Goal: Entertainment & Leisure: Consume media (video, audio)

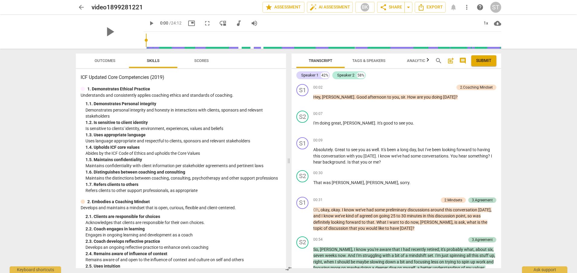
click at [464, 60] on span "comment" at bounding box center [462, 60] width 7 height 7
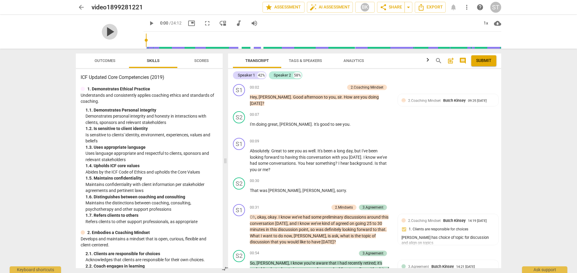
click at [104, 29] on span "play_arrow" at bounding box center [110, 32] width 16 height 16
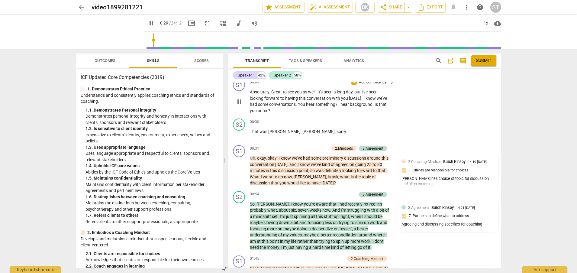
scroll to position [60, 0]
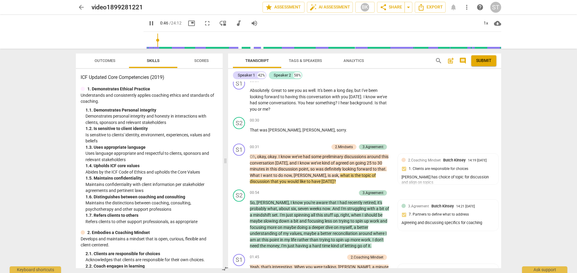
click at [148, 23] on span "pause" at bounding box center [151, 23] width 7 height 7
click at [148, 23] on span "play_arrow" at bounding box center [151, 23] width 7 height 7
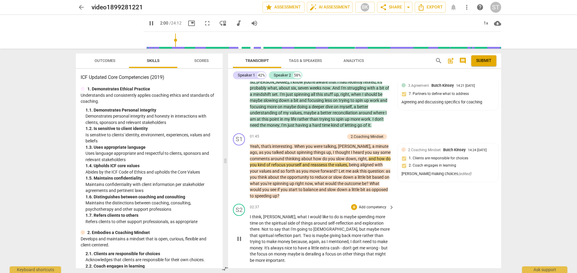
scroll to position [181, 0]
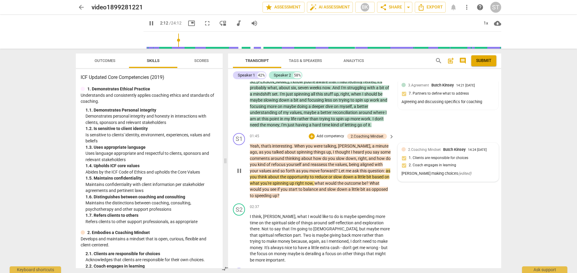
click at [470, 167] on div "2.Coaching Mindset Butch Kinsey 14:24 09-25-2025 1. Clients are responsible for…" at bounding box center [448, 162] width 93 height 31
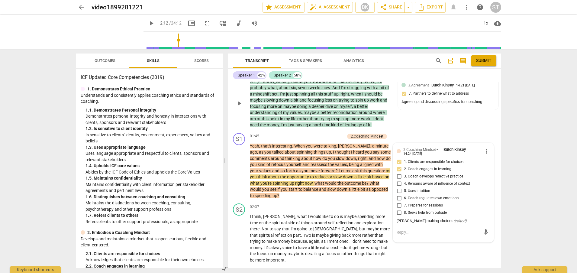
click at [462, 123] on div "S2 play_arrow pause 00:54 + Add competency 3.Agreement keyboard_arrow_right So …" at bounding box center [364, 98] width 273 height 64
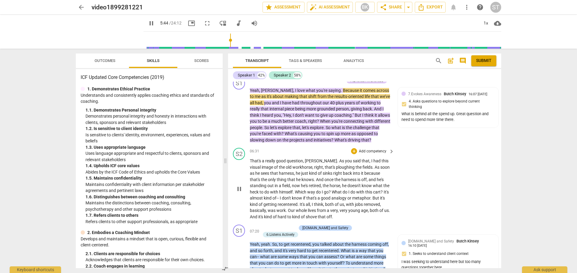
scroll to position [514, 0]
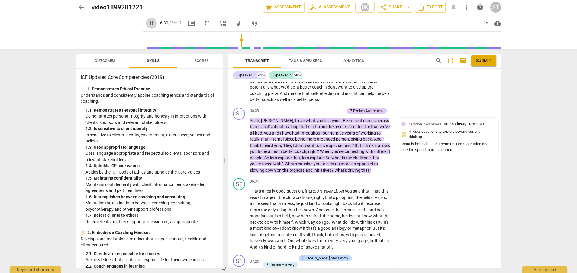
click at [148, 22] on span "pause" at bounding box center [151, 23] width 7 height 7
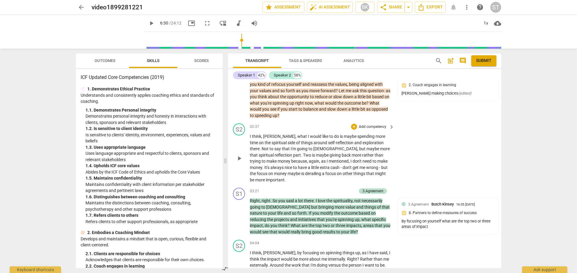
scroll to position [272, 0]
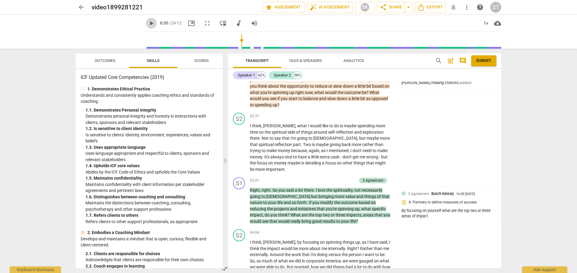
click at [148, 24] on span "play_arrow" at bounding box center [151, 23] width 7 height 7
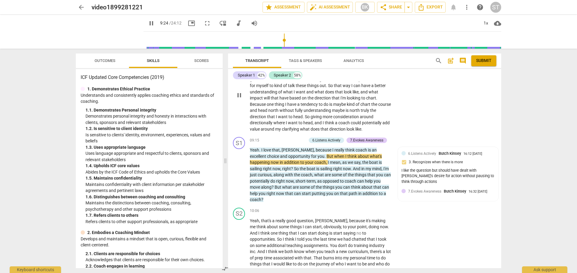
scroll to position [795, 0]
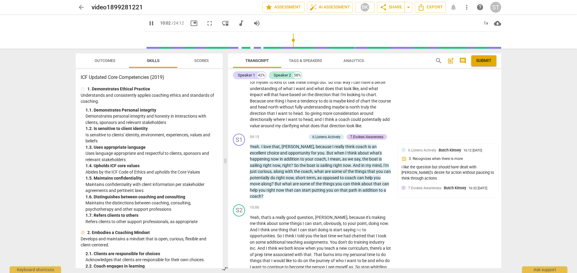
click at [148, 22] on span "pause" at bounding box center [151, 23] width 7 height 7
type input "602"
click at [451, 61] on span "post_add" at bounding box center [450, 60] width 7 height 7
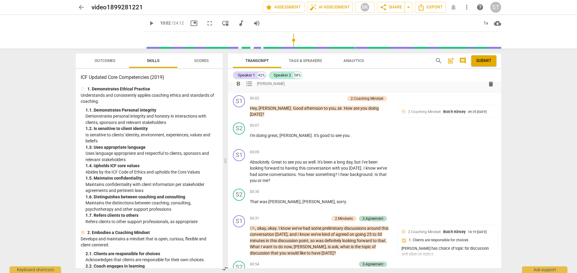
click at [260, 83] on span "[PERSON_NAME]" at bounding box center [270, 83] width 27 height 5
click at [273, 91] on div "format_bold format_list_bulleted Steve Thorson delete Summary:" at bounding box center [364, 80] width 273 height 24
click at [254, 88] on div "format_bold format_list_bulleted" at bounding box center [244, 83] width 22 height 11
click at [261, 83] on span "[PERSON_NAME]" at bounding box center [270, 83] width 27 height 5
click at [285, 90] on div "format_bold format_list_bulleted Steve Thorson delete Summary:" at bounding box center [364, 80] width 273 height 24
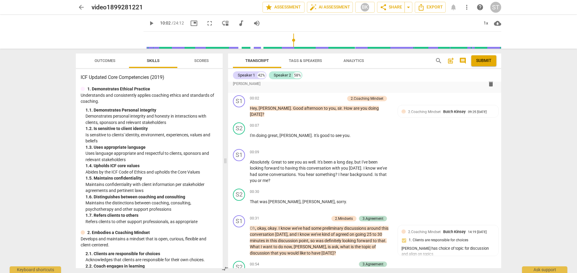
click at [238, 90] on div "format_bold format_list_bulleted Steve Thorson delete Summary:" at bounding box center [364, 80] width 273 height 24
click at [248, 84] on span "format_list_bulleted" at bounding box center [249, 83] width 7 height 7
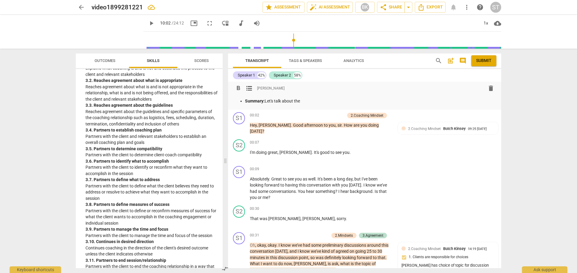
scroll to position [363, 0]
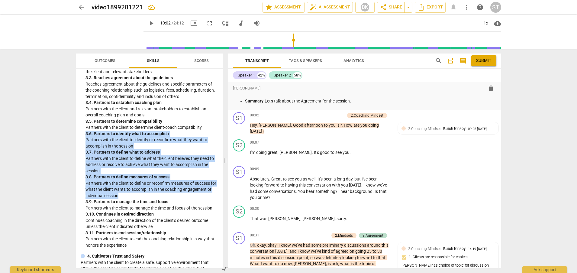
drag, startPoint x: 86, startPoint y: 133, endPoint x: 127, endPoint y: 194, distance: 73.8
click at [127, 194] on div "3. Establishes and Maintains Agreements Partners with the client and relevant s…" at bounding box center [149, 123] width 137 height 250
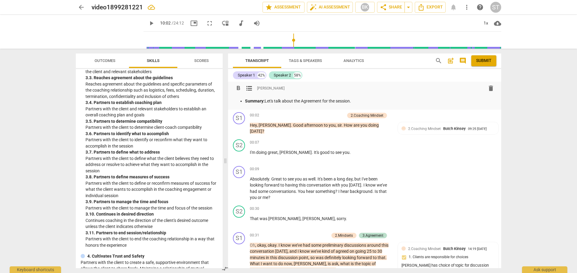
click at [361, 100] on p "Summary: Let's talk about the Agreement for the session." at bounding box center [370, 101] width 251 height 6
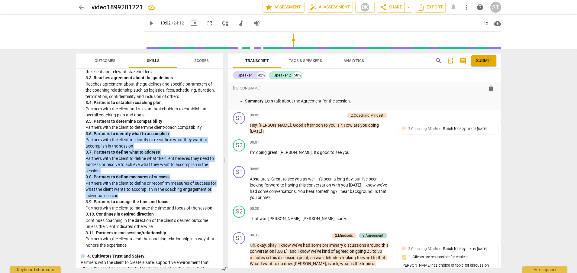
drag, startPoint x: 86, startPoint y: 133, endPoint x: 130, endPoint y: 193, distance: 74.6
click at [130, 193] on div "3. Establishes and Maintains Agreements Partners with the client and relevant s…" at bounding box center [149, 123] width 137 height 250
copy div "3. 6. Partners to identify what to accomplish Partners with the client to ident…"
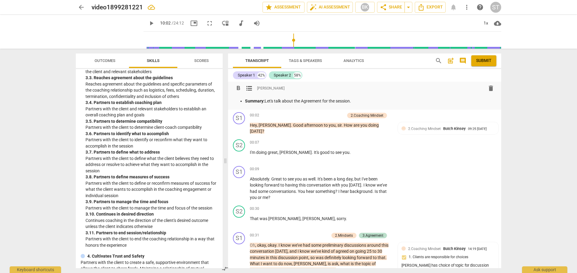
click at [357, 100] on p "Summary: Let's talk about the Agreement for the session." at bounding box center [370, 101] width 251 height 6
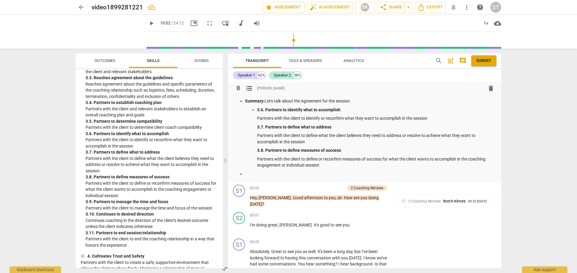
click at [353, 101] on p "Summary: Let's talk about the Agreement for the session." at bounding box center [370, 101] width 251 height 6
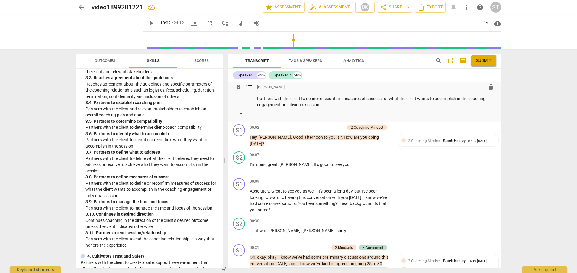
scroll to position [30, 0]
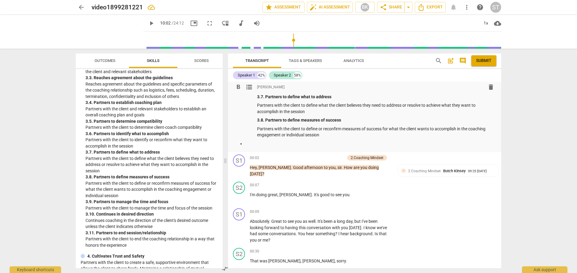
click at [148, 22] on span "play_arrow" at bounding box center [151, 23] width 7 height 7
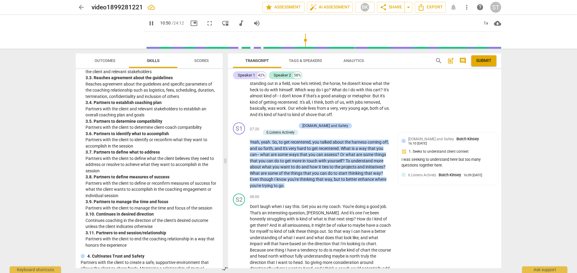
scroll to position [719, 0]
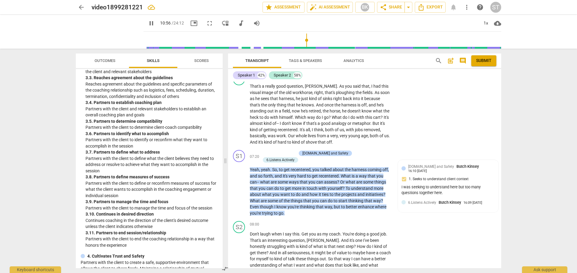
click at [148, 23] on span "pause" at bounding box center [151, 23] width 7 height 7
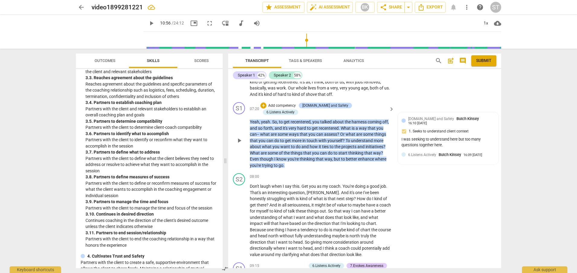
scroll to position [780, 0]
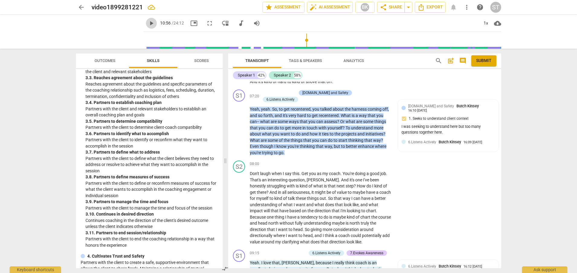
click at [148, 23] on span "play_arrow" at bounding box center [151, 23] width 7 height 7
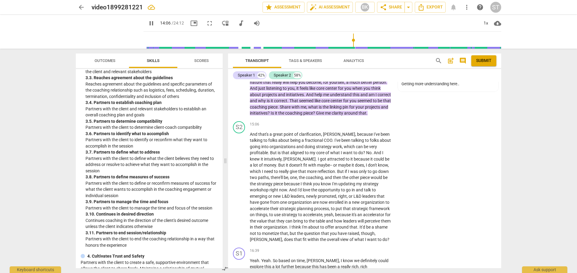
scroll to position [1354, 0]
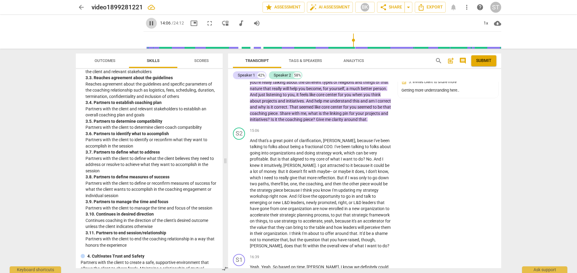
click at [148, 24] on span "pause" at bounding box center [151, 23] width 7 height 7
click at [148, 24] on span "play_arrow" at bounding box center [151, 23] width 7 height 7
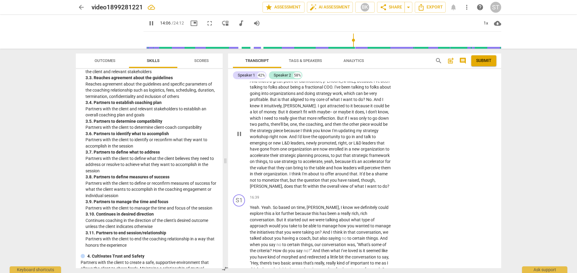
scroll to position [1414, 0]
click at [365, 43] on input "range" at bounding box center [323, 40] width 355 height 19
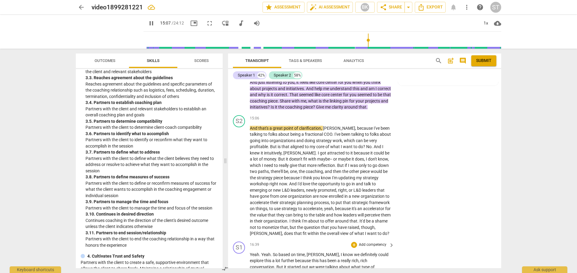
scroll to position [1354, 0]
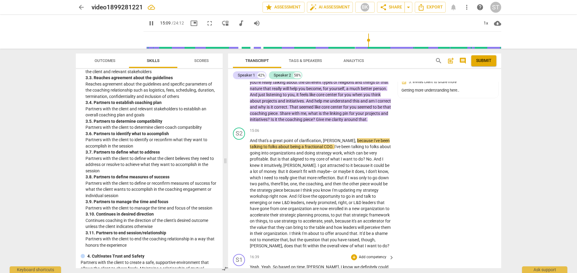
type input "909"
click at [80, 7] on span "arrow_back" at bounding box center [81, 7] width 7 height 7
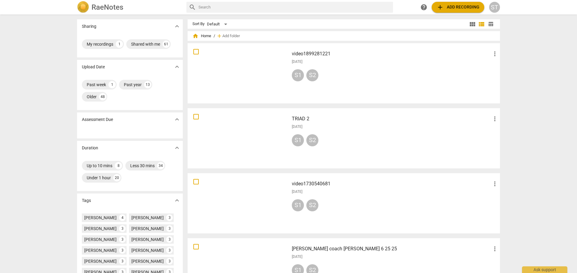
click at [317, 54] on h3 "video1899281221" at bounding box center [391, 53] width 199 height 7
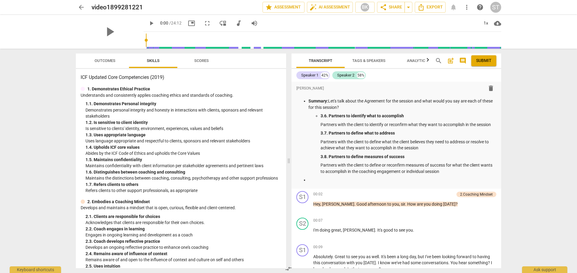
drag, startPoint x: 138, startPoint y: 38, endPoint x: 264, endPoint y: 39, distance: 126.3
click at [264, 39] on div "play_arrow 0:00 / 24:12 picture_in_picture fullscreen move_down audiotrack volu…" at bounding box center [323, 32] width 358 height 34
type input "467"
click at [255, 40] on input "range" at bounding box center [323, 40] width 355 height 19
click at [148, 25] on span "play_arrow" at bounding box center [151, 23] width 7 height 7
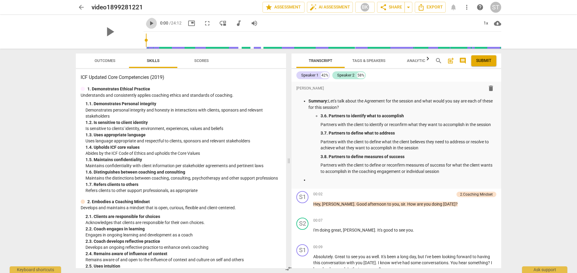
click at [148, 23] on span "play_arrow" at bounding box center [151, 23] width 7 height 7
drag, startPoint x: 140, startPoint y: 40, endPoint x: 328, endPoint y: 37, distance: 188.0
click at [328, 37] on input "range" at bounding box center [323, 40] width 355 height 19
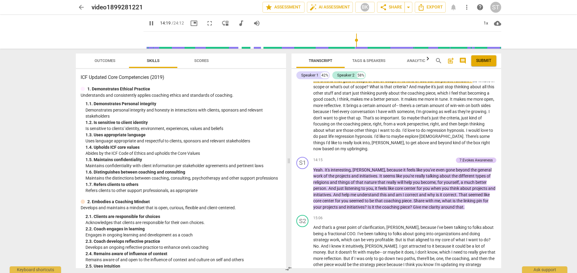
drag, startPoint x: 333, startPoint y: 40, endPoint x: 355, endPoint y: 41, distance: 21.8
click at [355, 41] on input "range" at bounding box center [323, 40] width 355 height 19
click at [461, 61] on span "comment" at bounding box center [462, 60] width 7 height 7
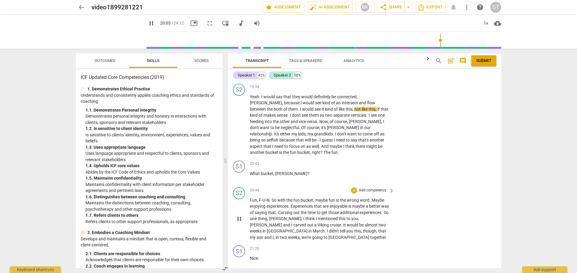
scroll to position [1850, 0]
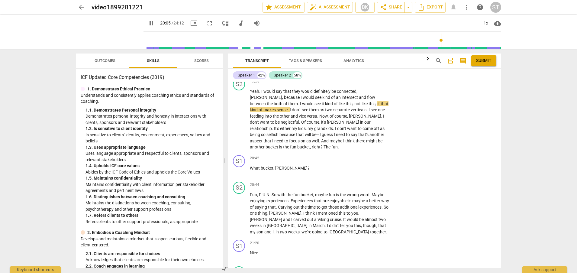
type input "1206"
